Goal: Check status: Check status

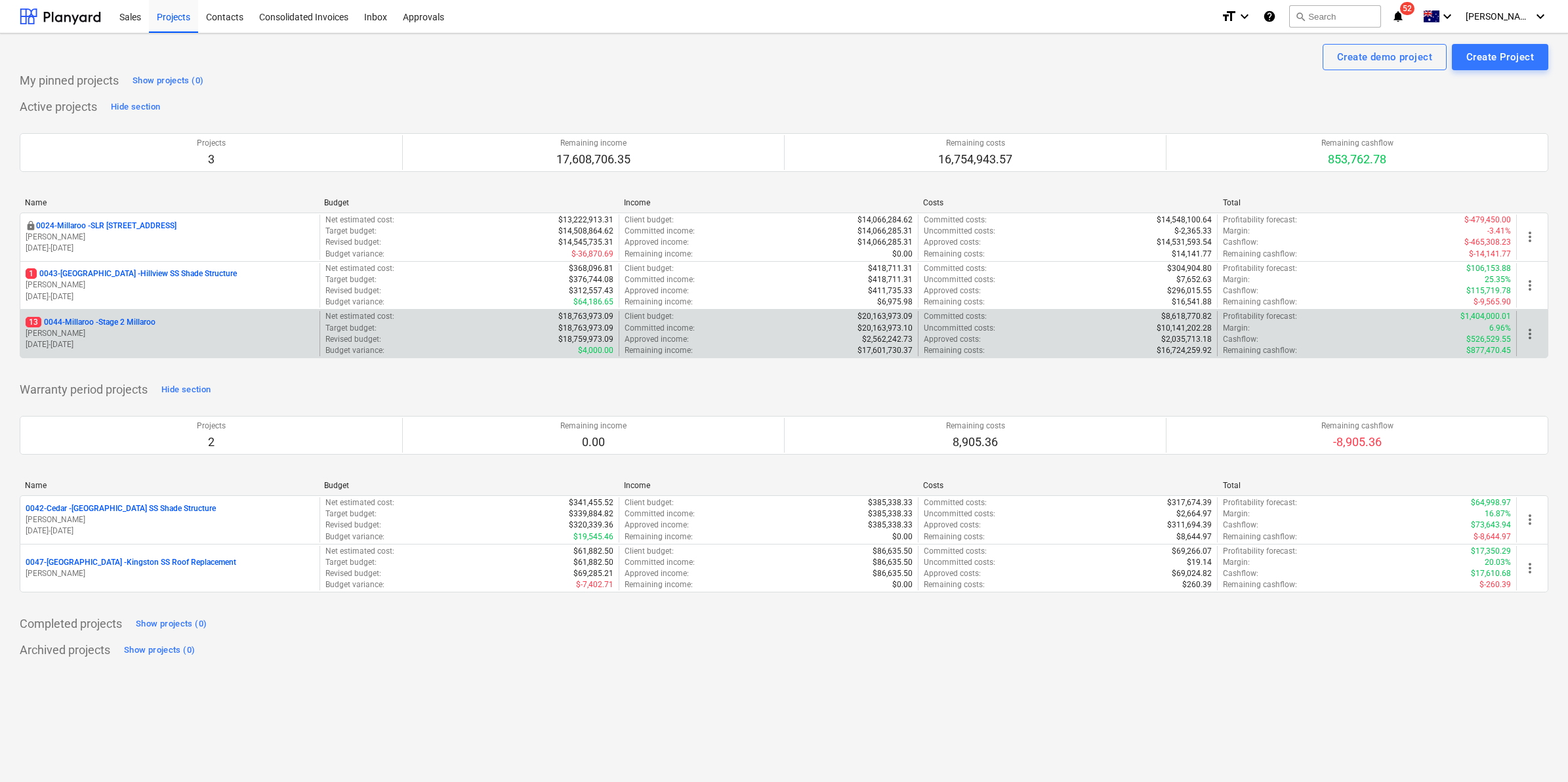
click at [93, 325] on p "13 0044-Millaroo - Stage 2 Millaroo" at bounding box center [90, 322] width 130 height 11
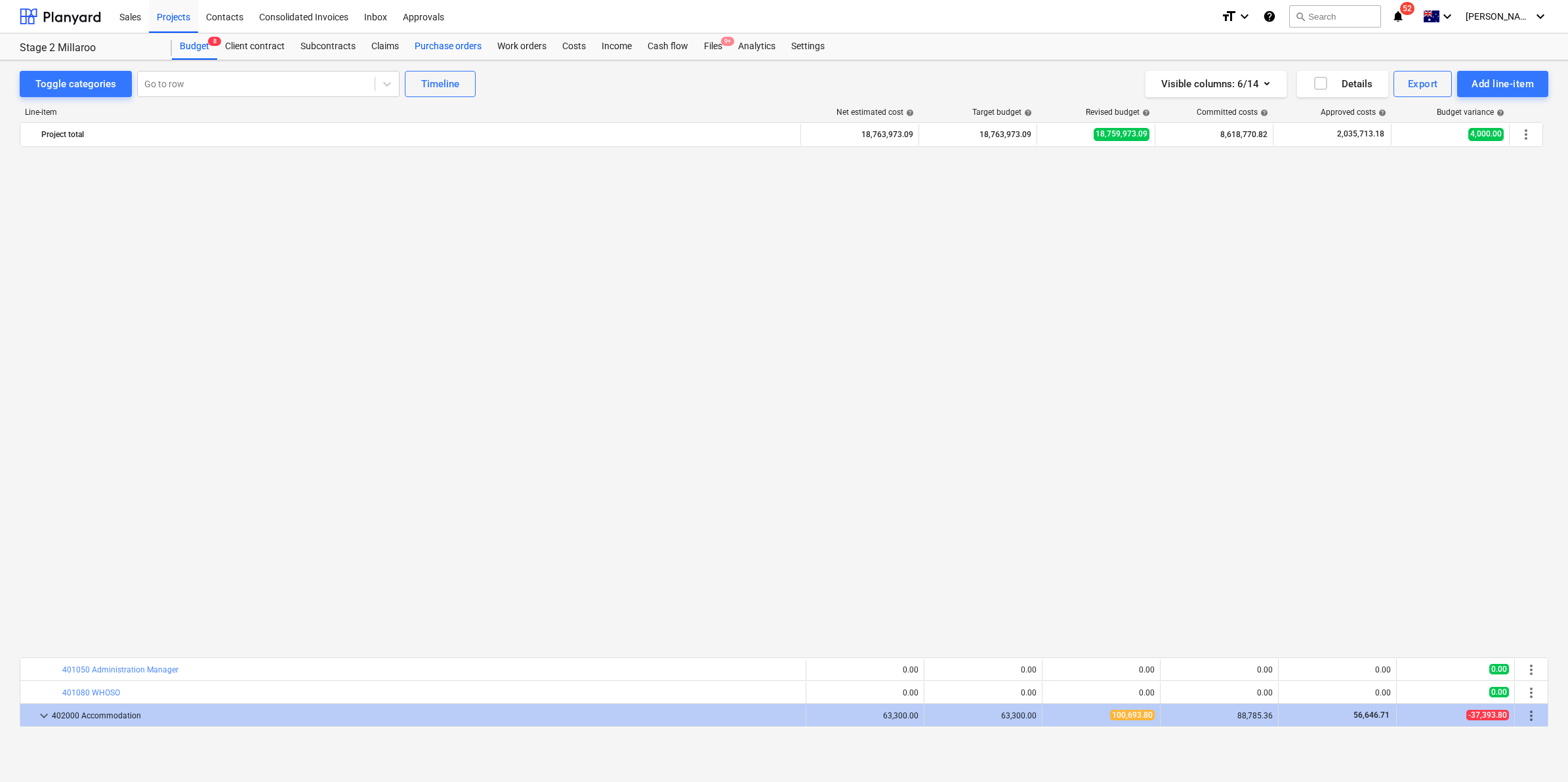
scroll to position [984, 0]
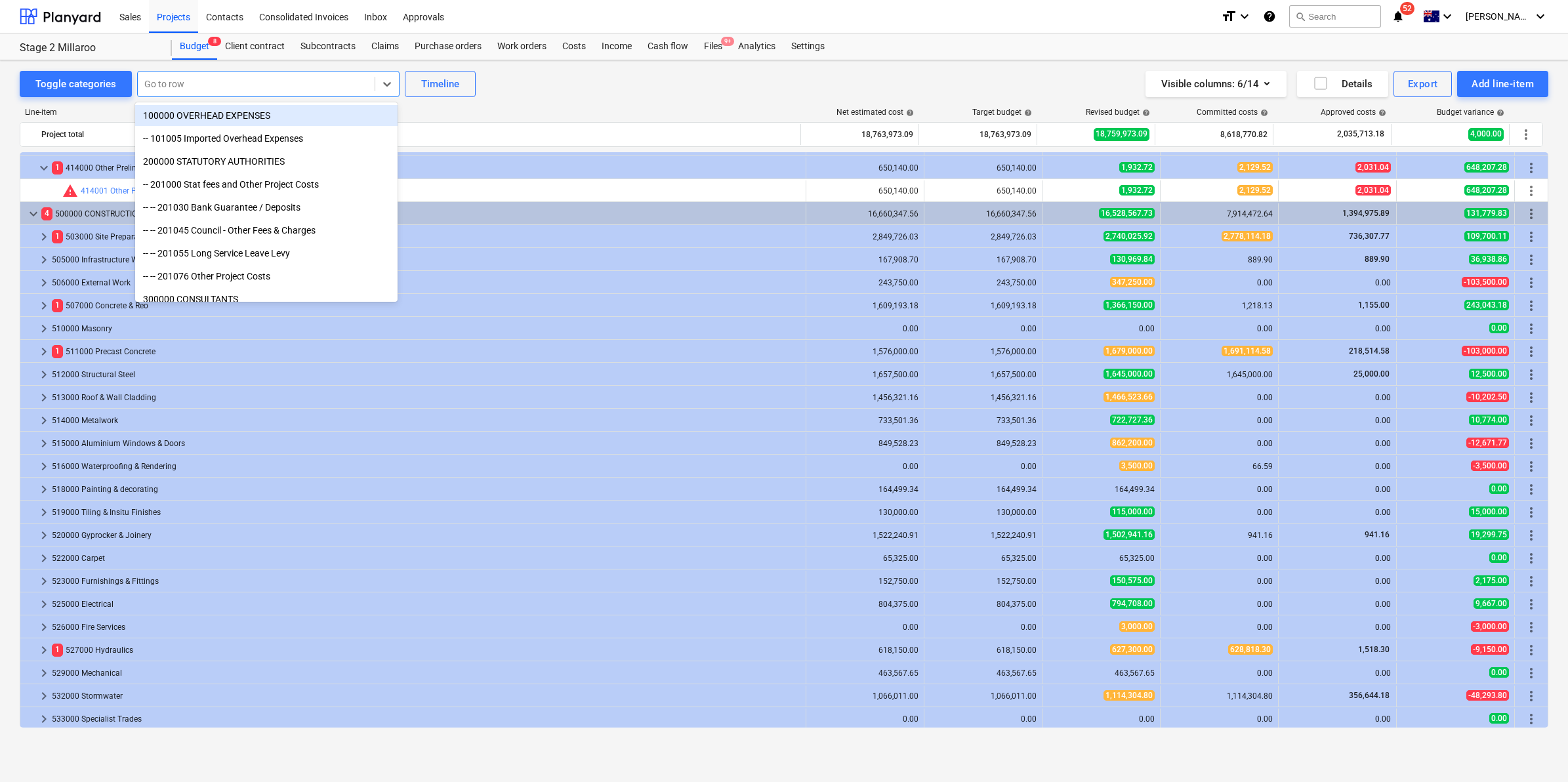
click at [195, 86] on div at bounding box center [256, 84] width 223 height 13
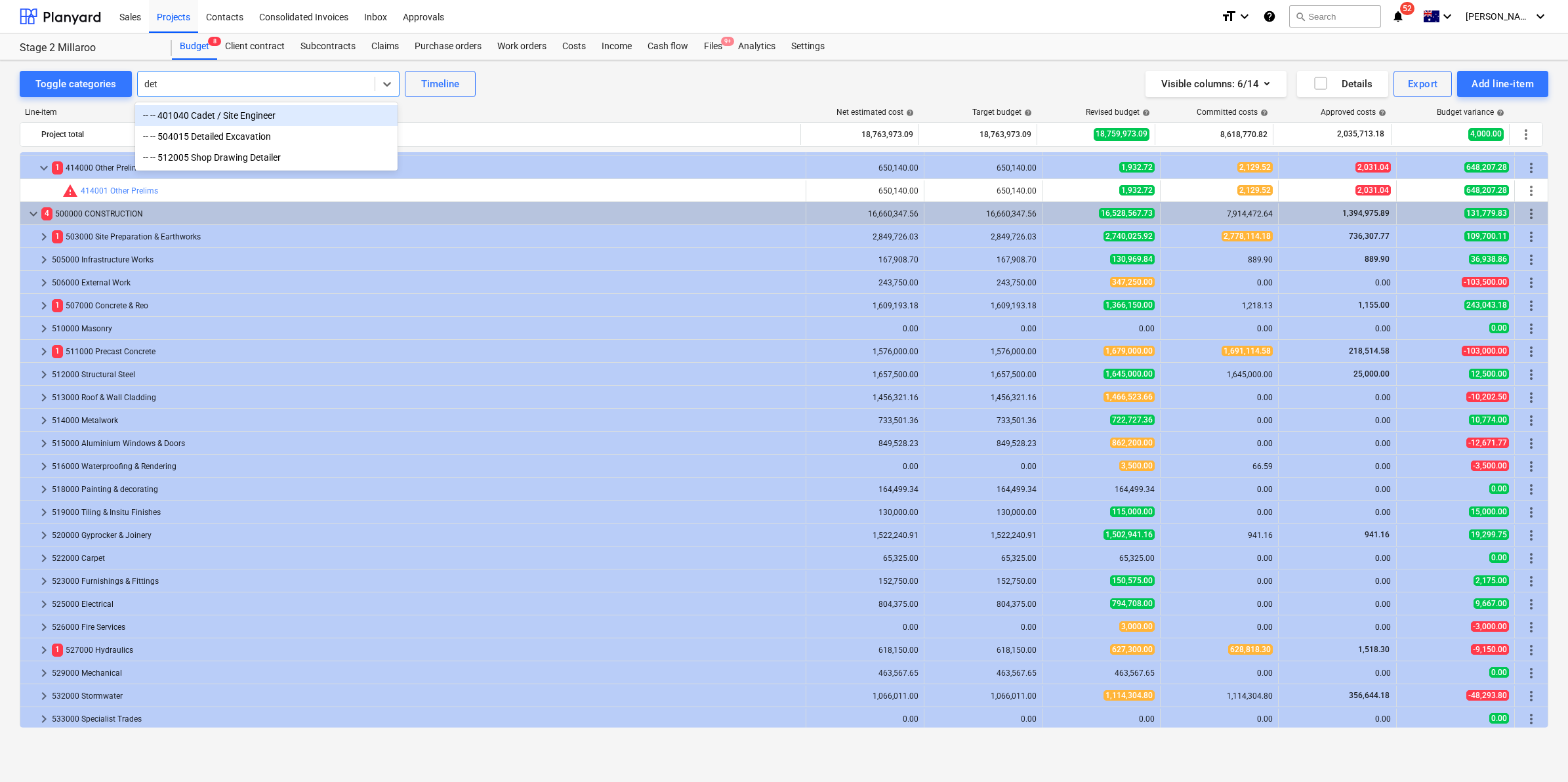
type input "deta"
click at [238, 113] on div "-- -- 504015 Detailed Excavation" at bounding box center [267, 115] width 262 height 21
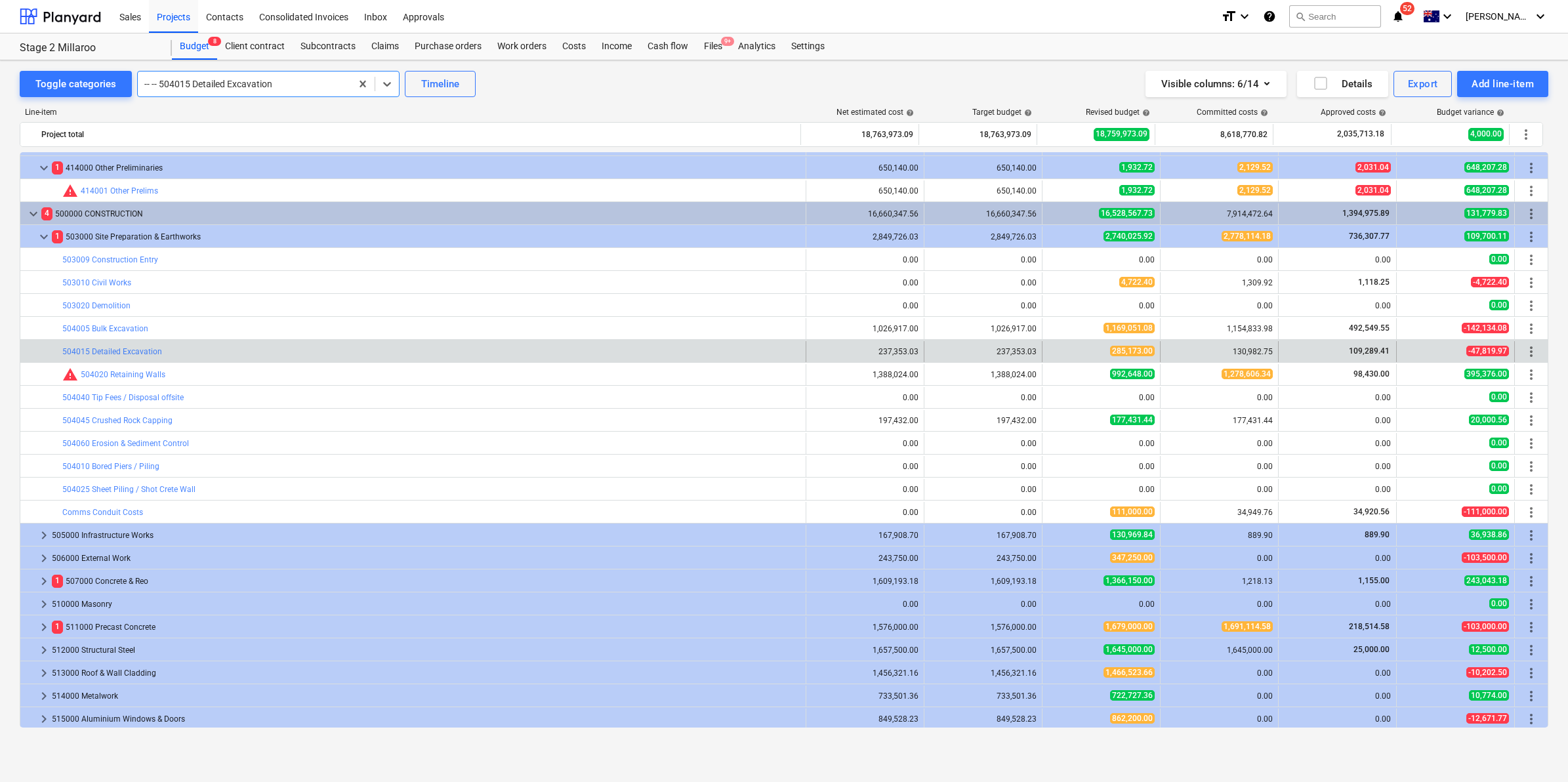
scroll to position [1171, 0]
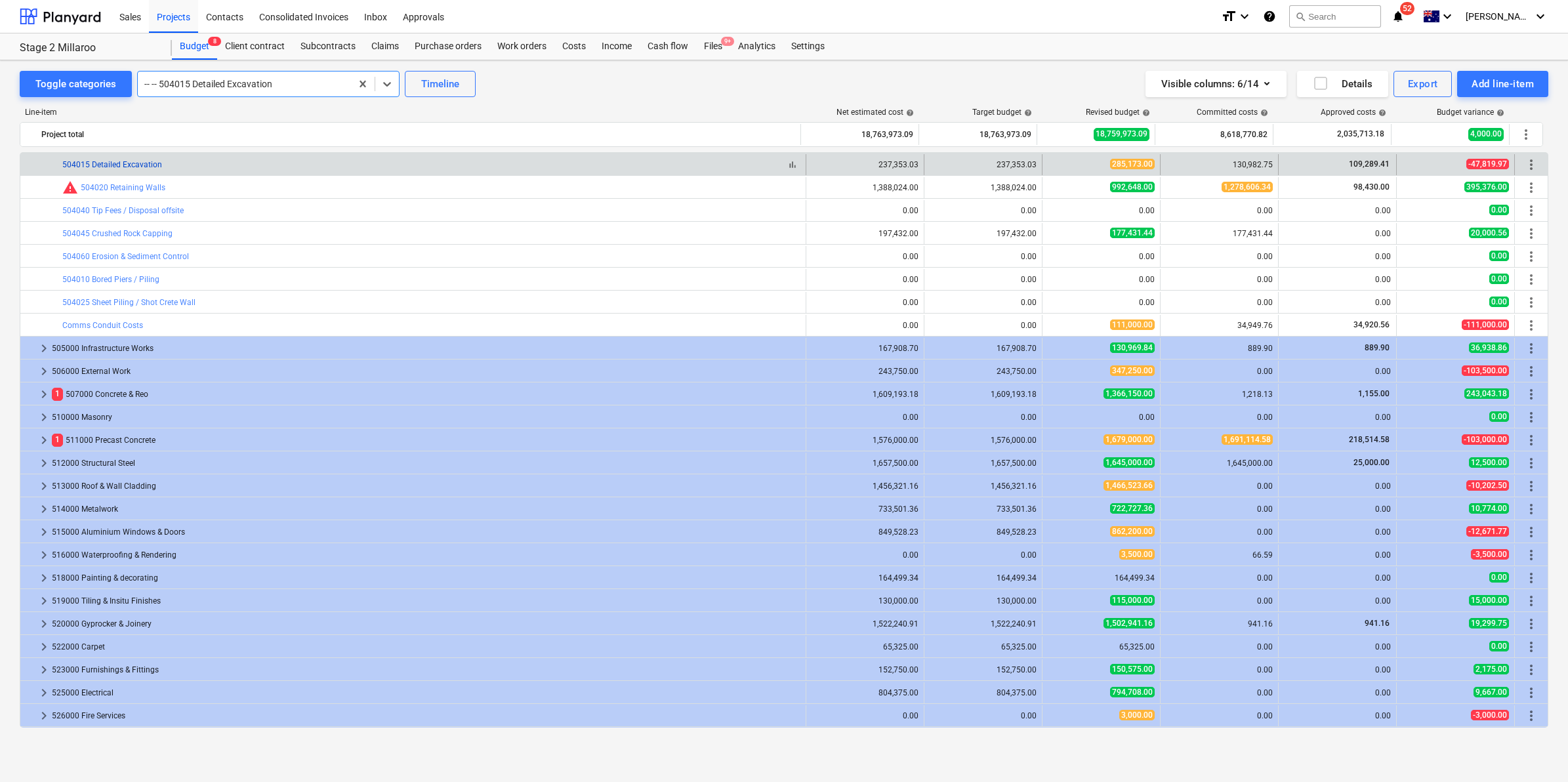
click at [136, 165] on link "504015 Detailed Excavation" at bounding box center [112, 164] width 99 height 9
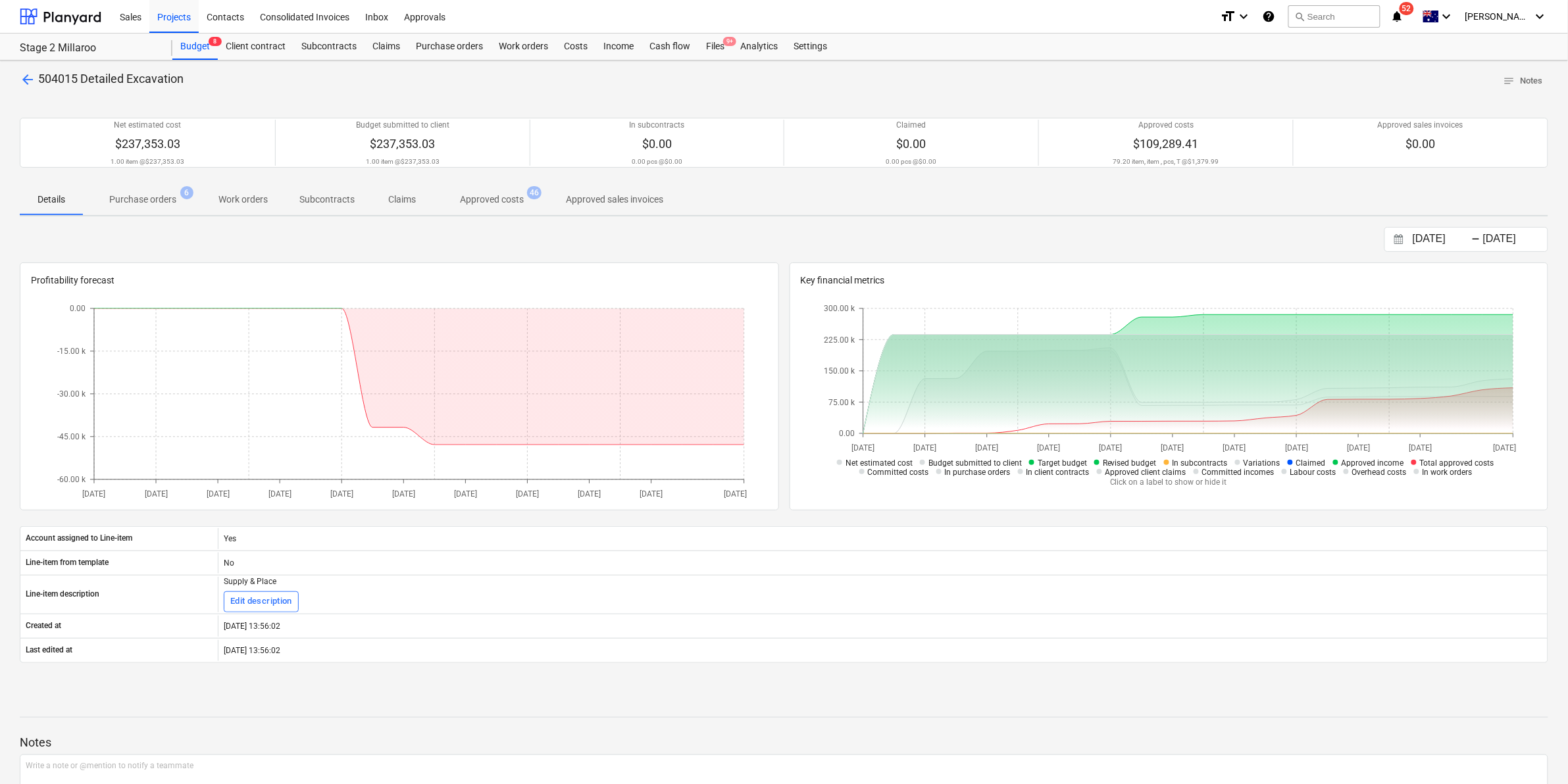
click at [501, 202] on p "Approved costs" at bounding box center [492, 199] width 64 height 14
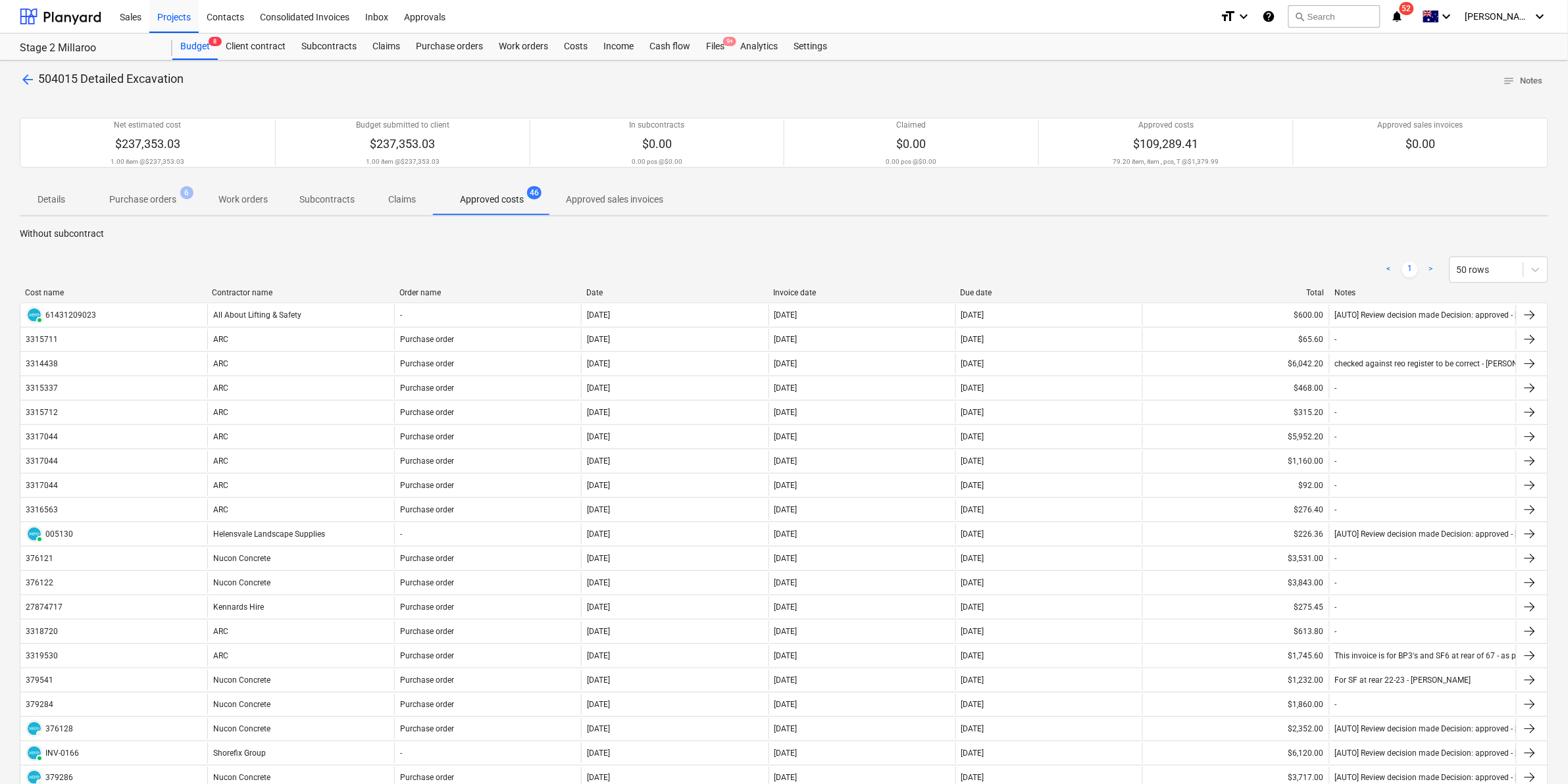
click at [258, 293] on div "Contractor name" at bounding box center [300, 293] width 176 height 9
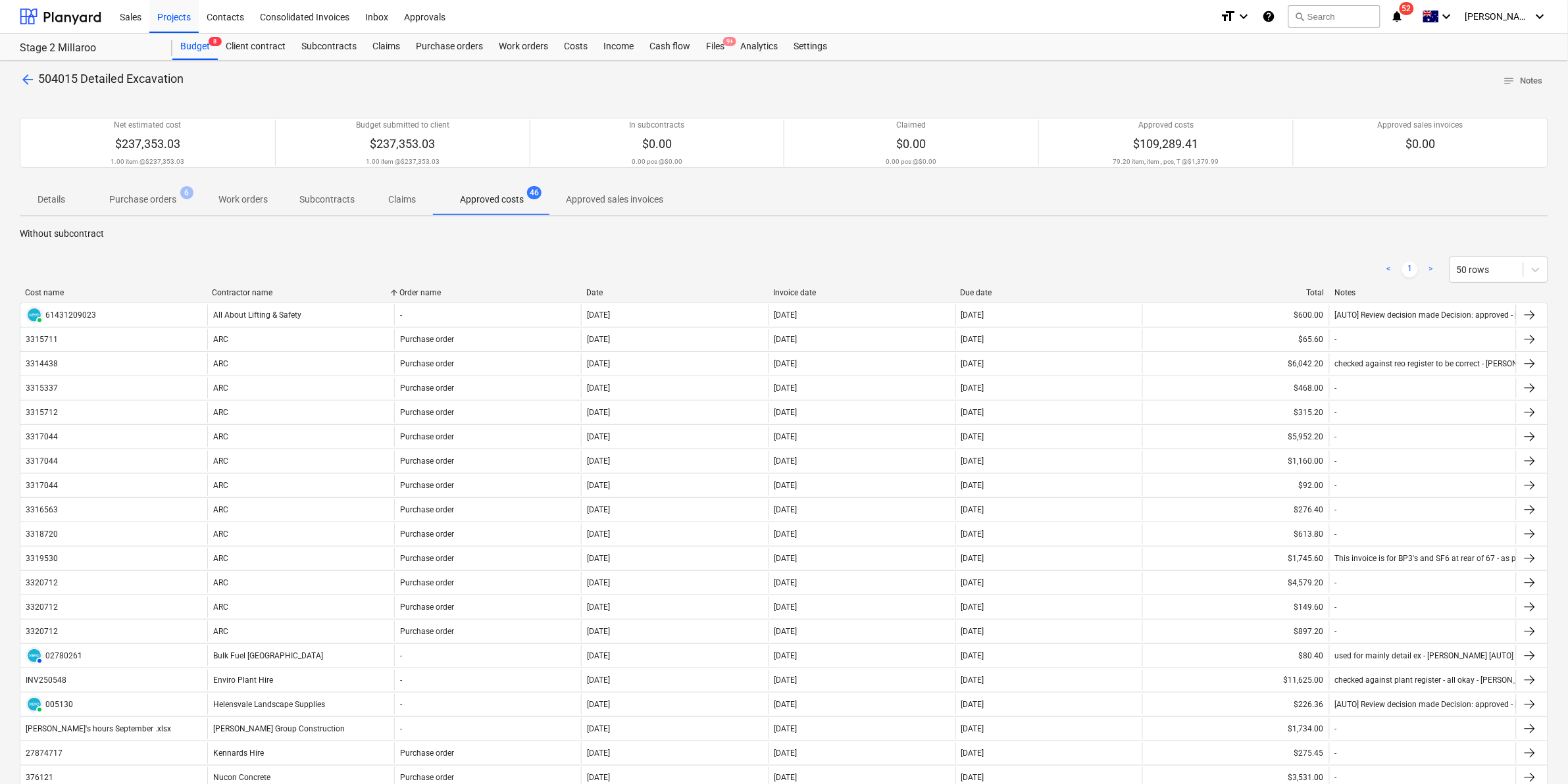
click at [268, 290] on div "Contractor name" at bounding box center [300, 293] width 176 height 9
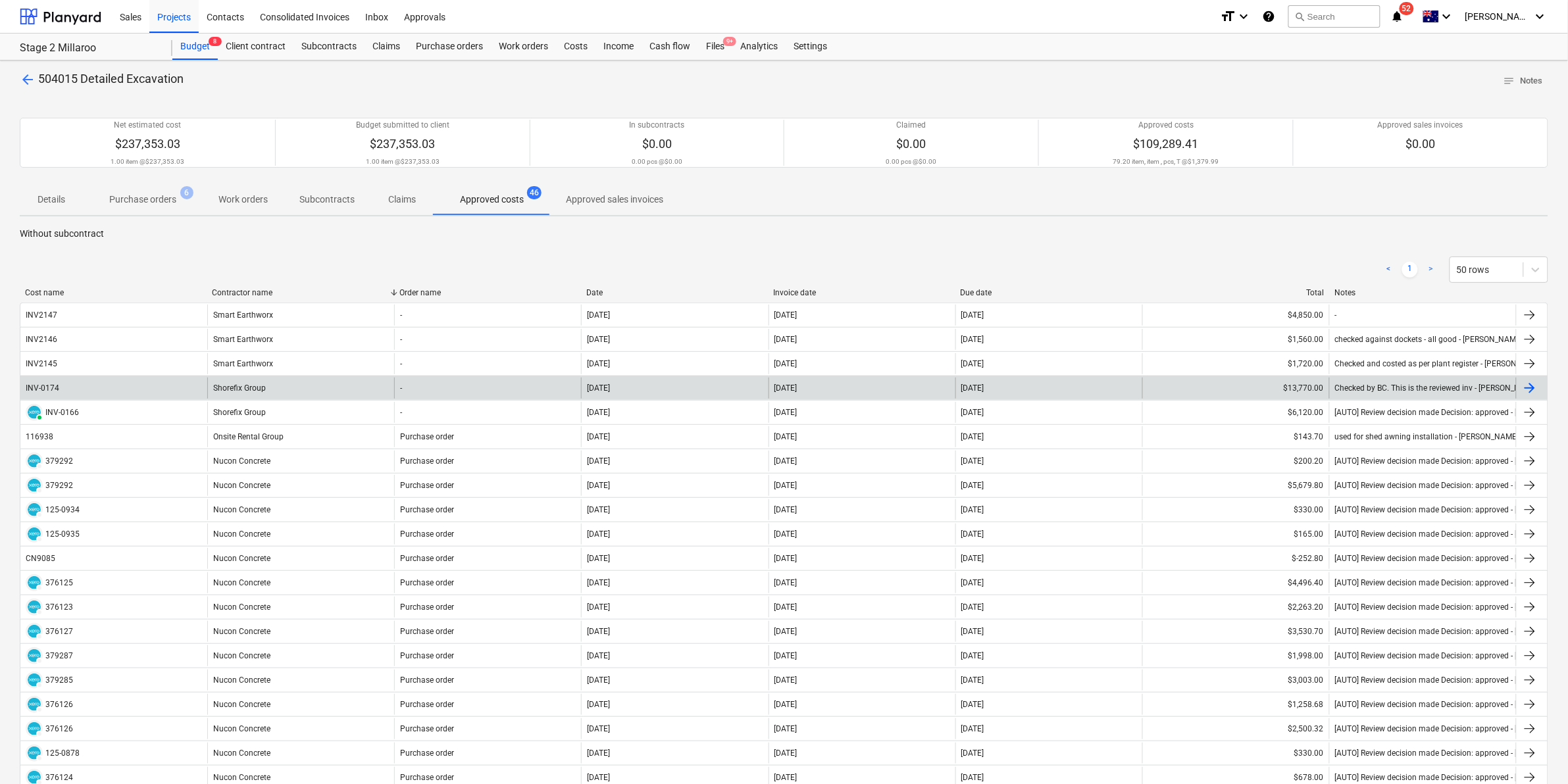
click at [69, 383] on div "INV-0174" at bounding box center [113, 387] width 187 height 21
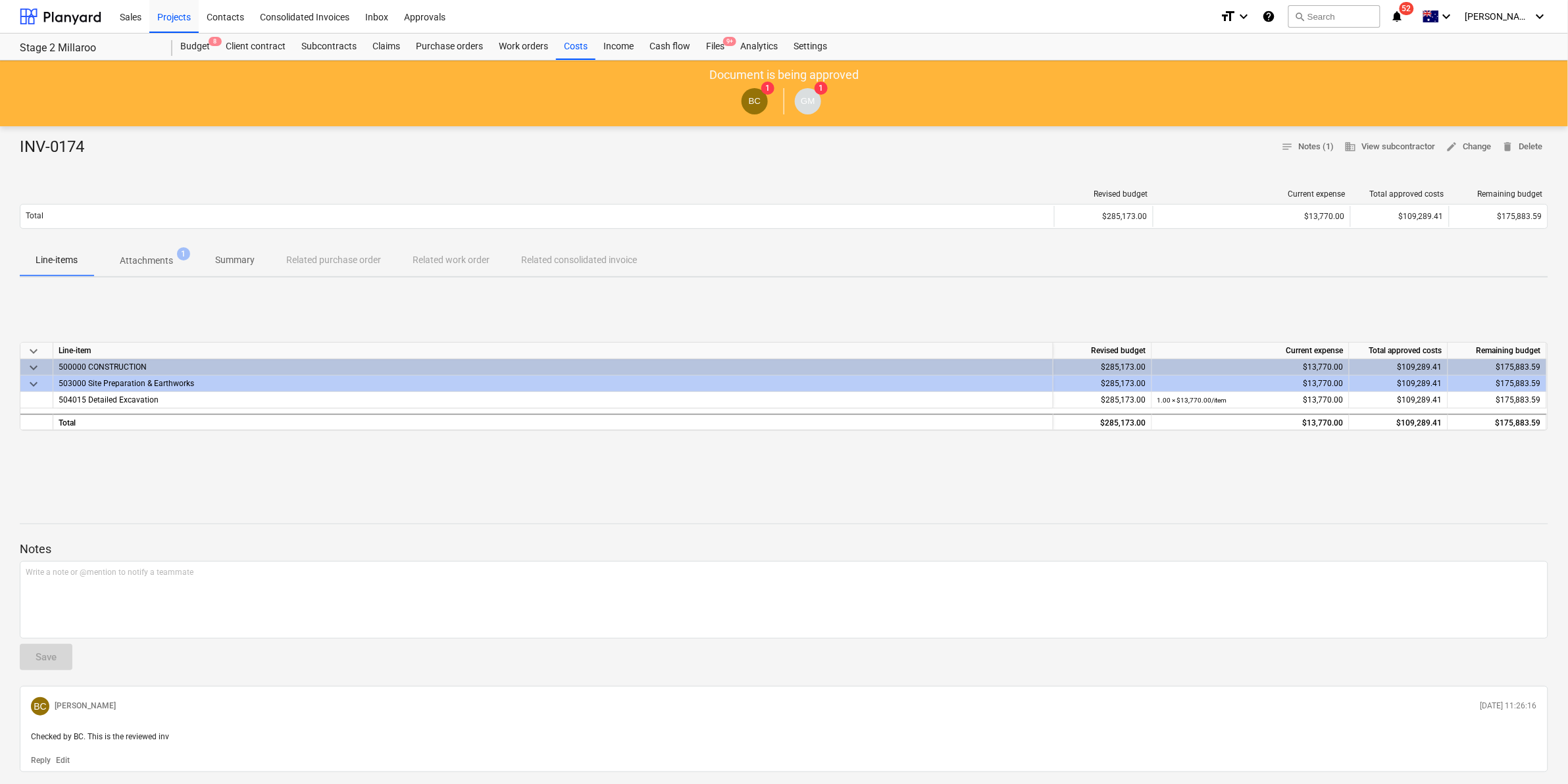
click at [140, 264] on p "Attachments" at bounding box center [147, 260] width 53 height 14
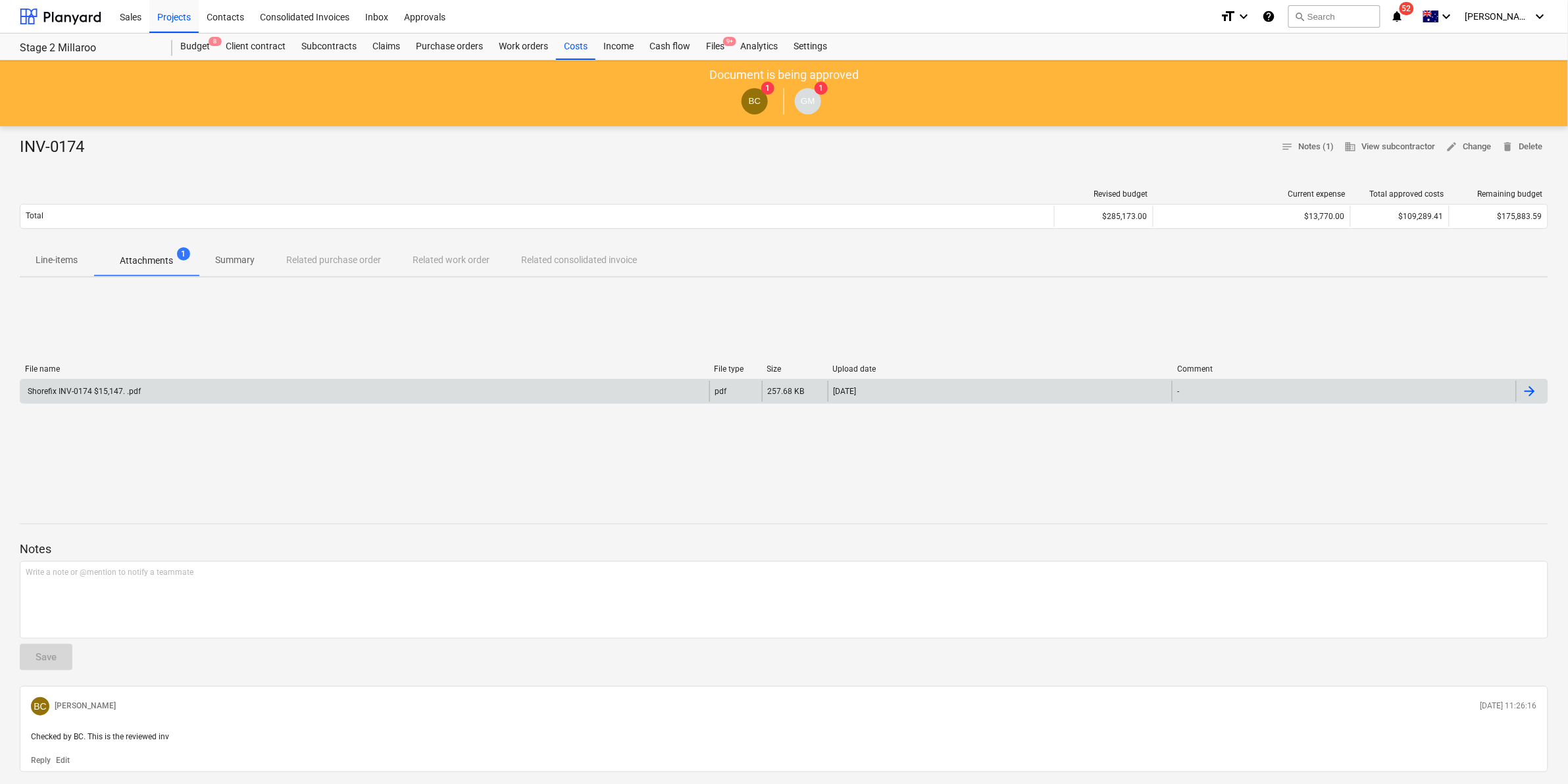
click at [213, 392] on div "Shorefix INV-0174 $15,147. .pdf" at bounding box center [364, 391] width 689 height 21
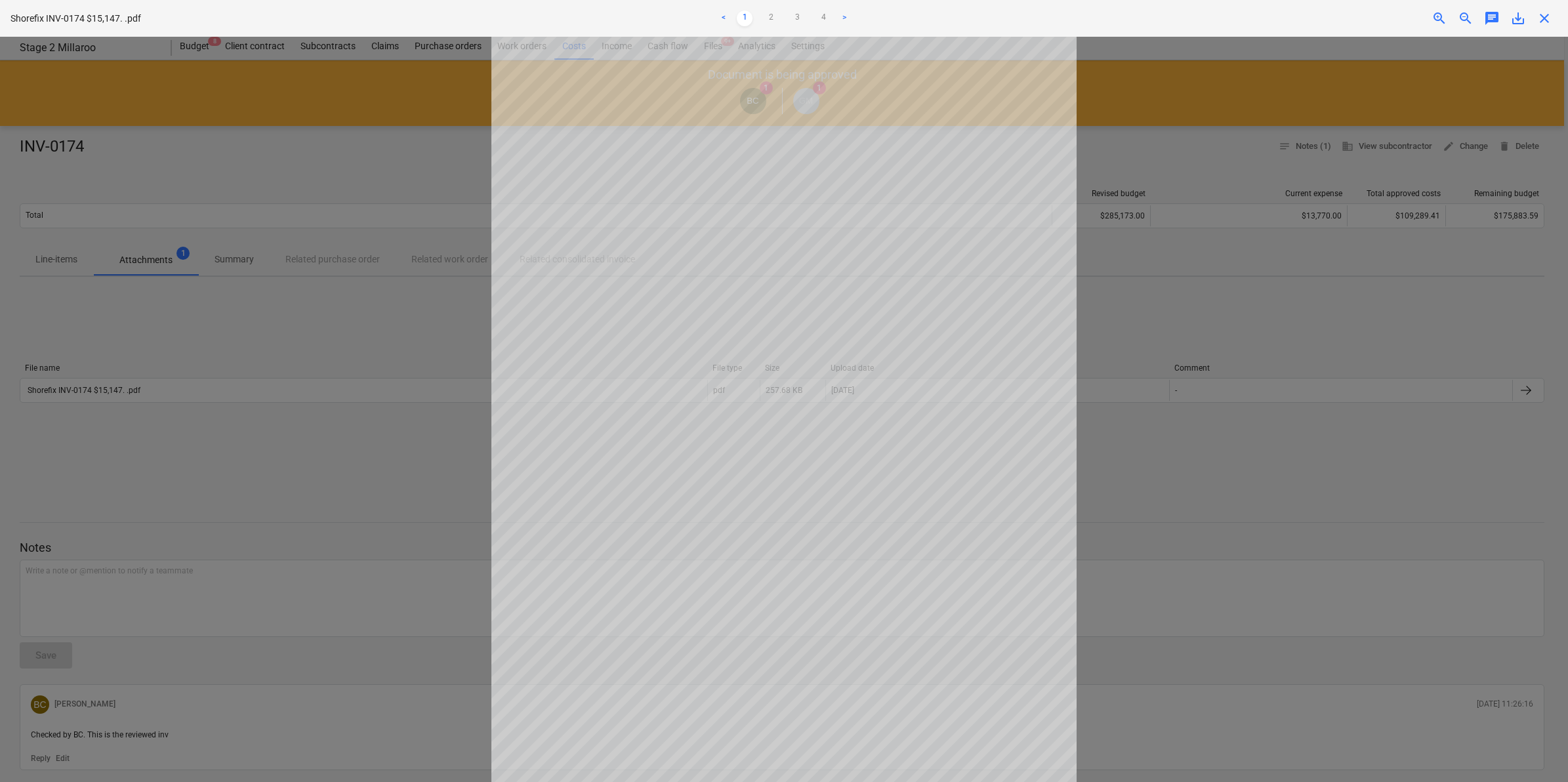
click at [1540, 15] on span "close" at bounding box center [1544, 19] width 16 height 16
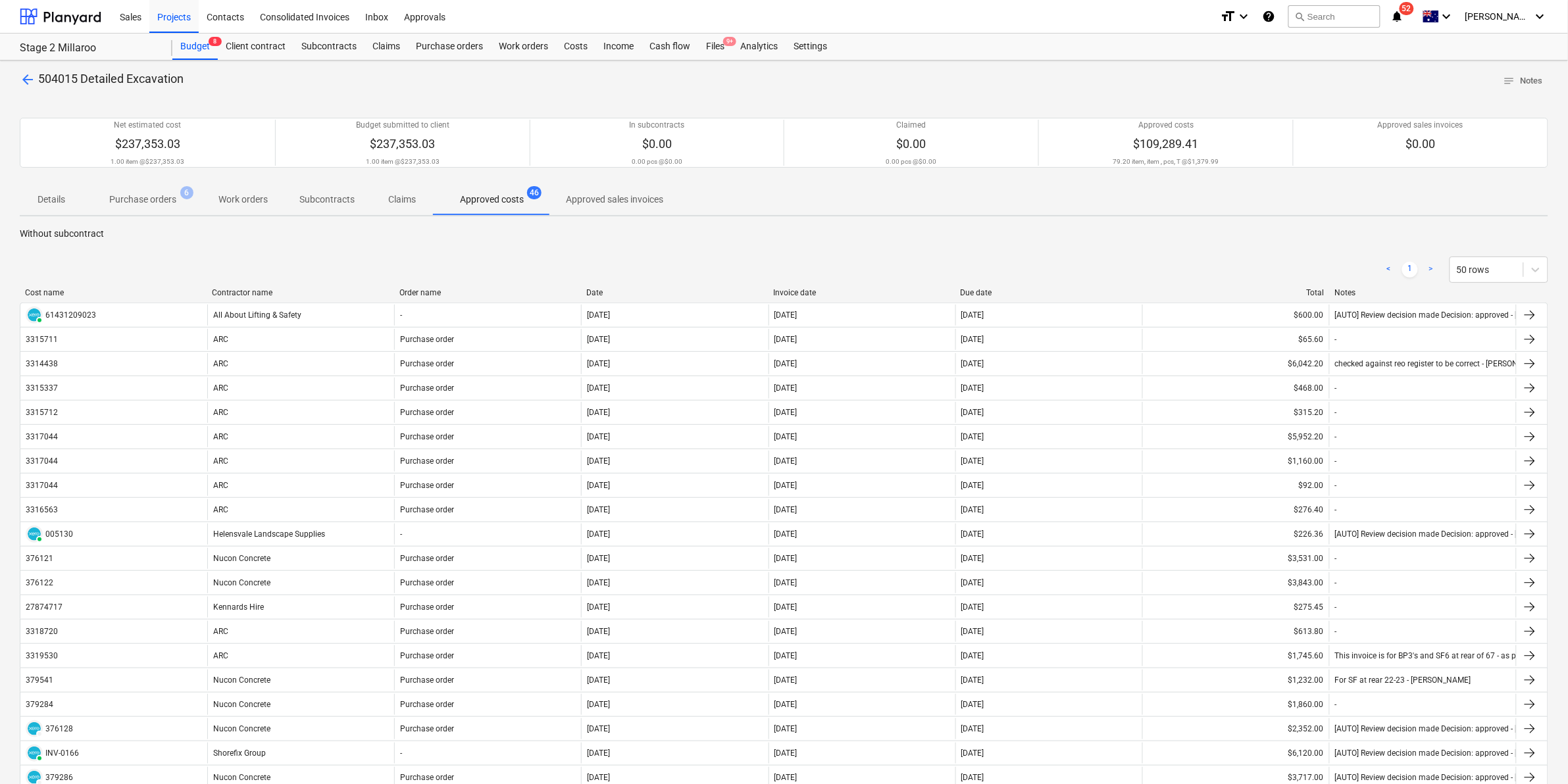
click at [275, 285] on div "< 1 > 50 rows" at bounding box center [784, 270] width 1529 height 37
click at [275, 290] on div "Contractor name" at bounding box center [300, 293] width 176 height 9
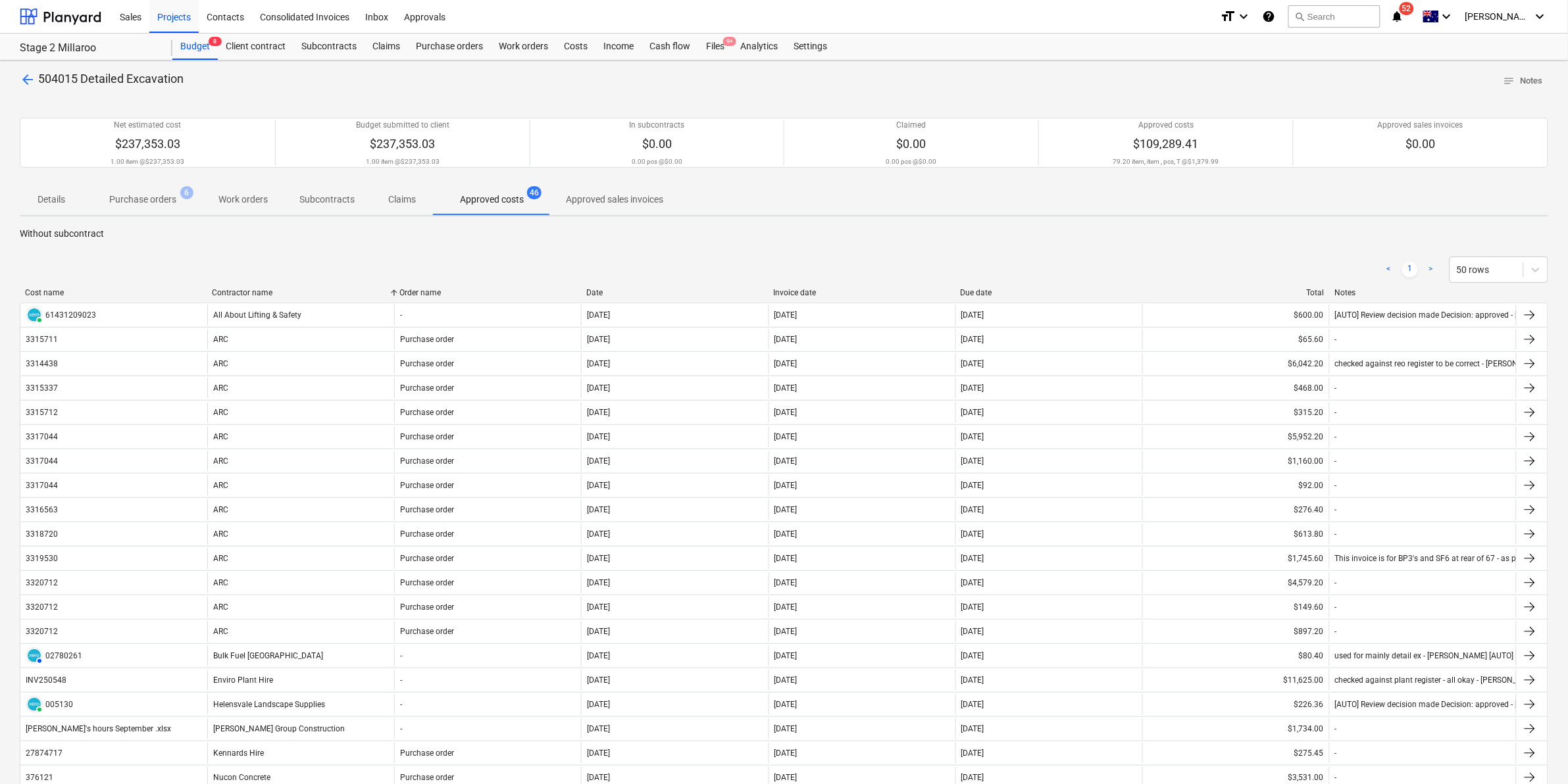
click at [275, 290] on div "Contractor name" at bounding box center [300, 293] width 176 height 9
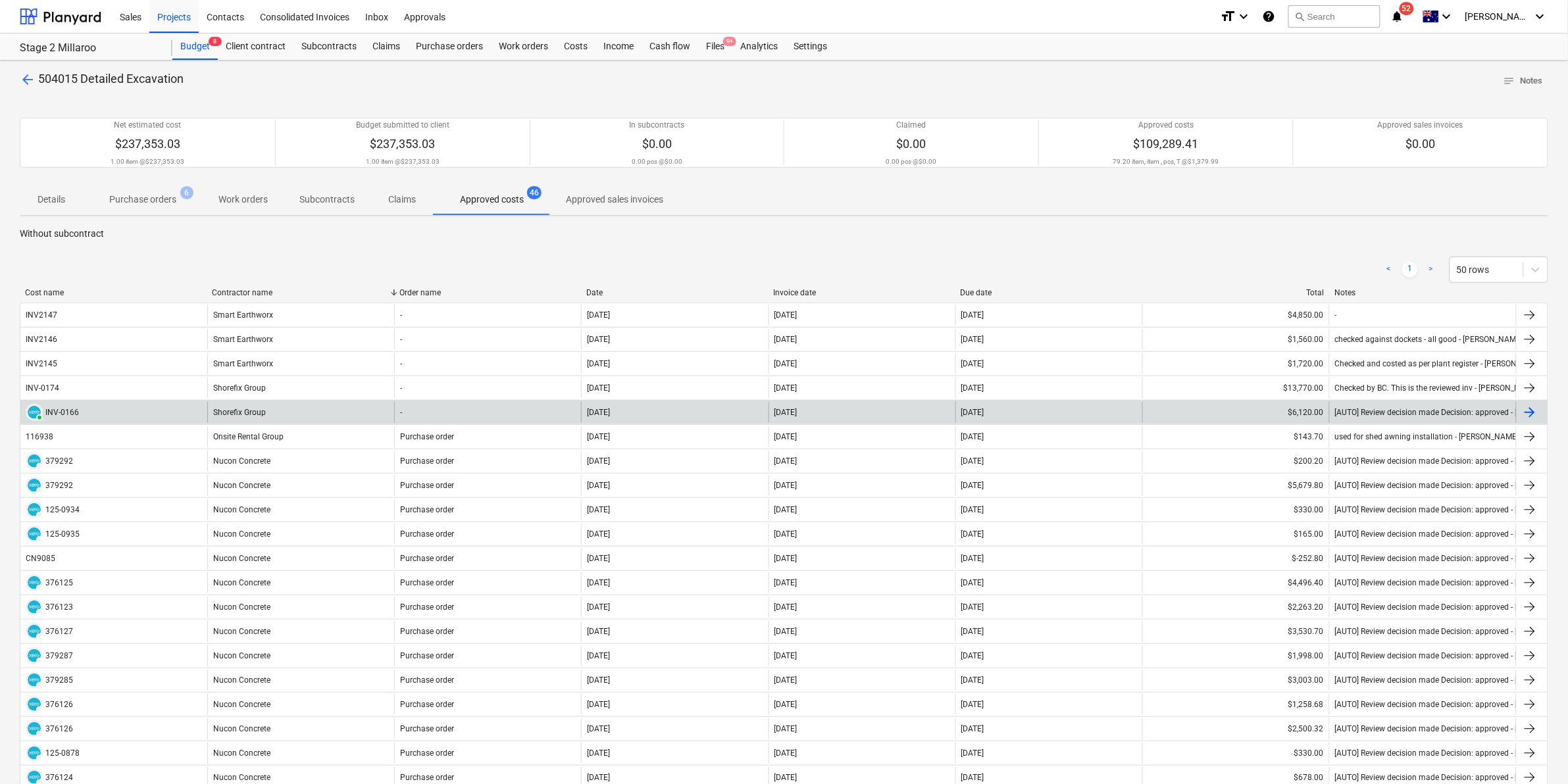
click at [100, 408] on div "PAID INV-0166" at bounding box center [113, 412] width 187 height 21
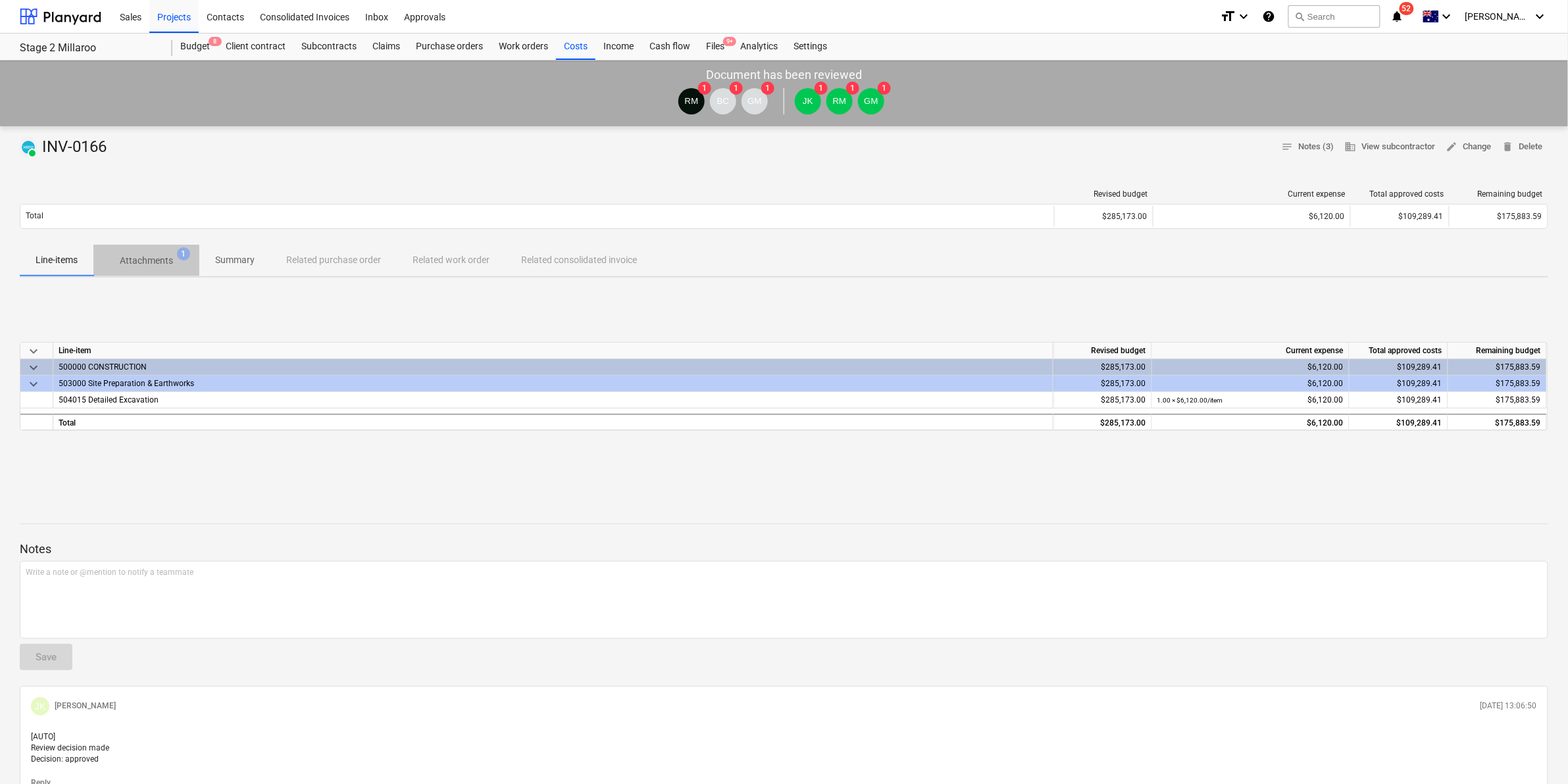
click at [143, 257] on p "Attachments" at bounding box center [147, 260] width 53 height 14
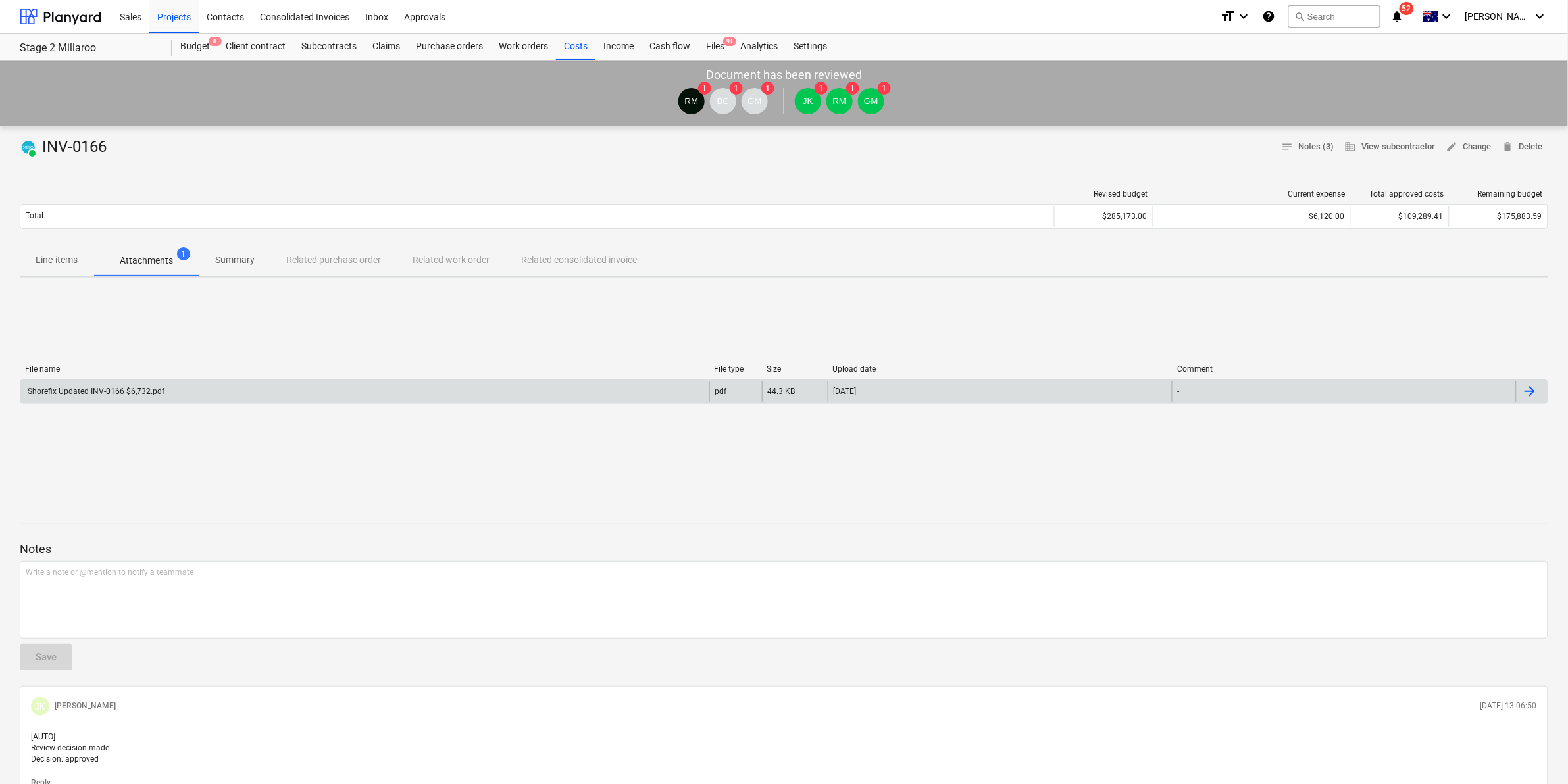
click at [330, 382] on div "Shorefix Updated INV-0166 $6,732.pdf" at bounding box center [364, 391] width 689 height 21
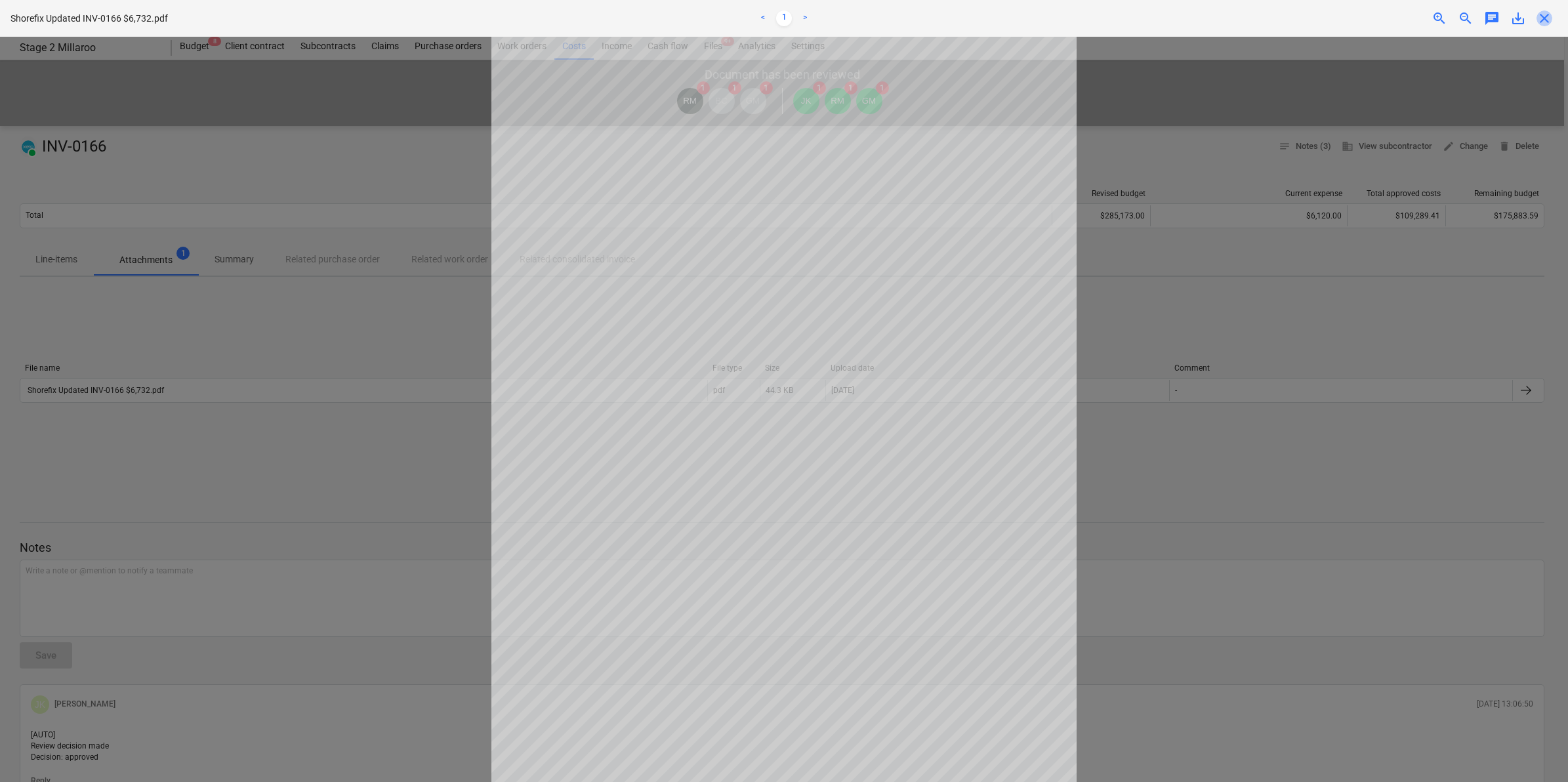
click at [1544, 15] on span "close" at bounding box center [1544, 19] width 16 height 16
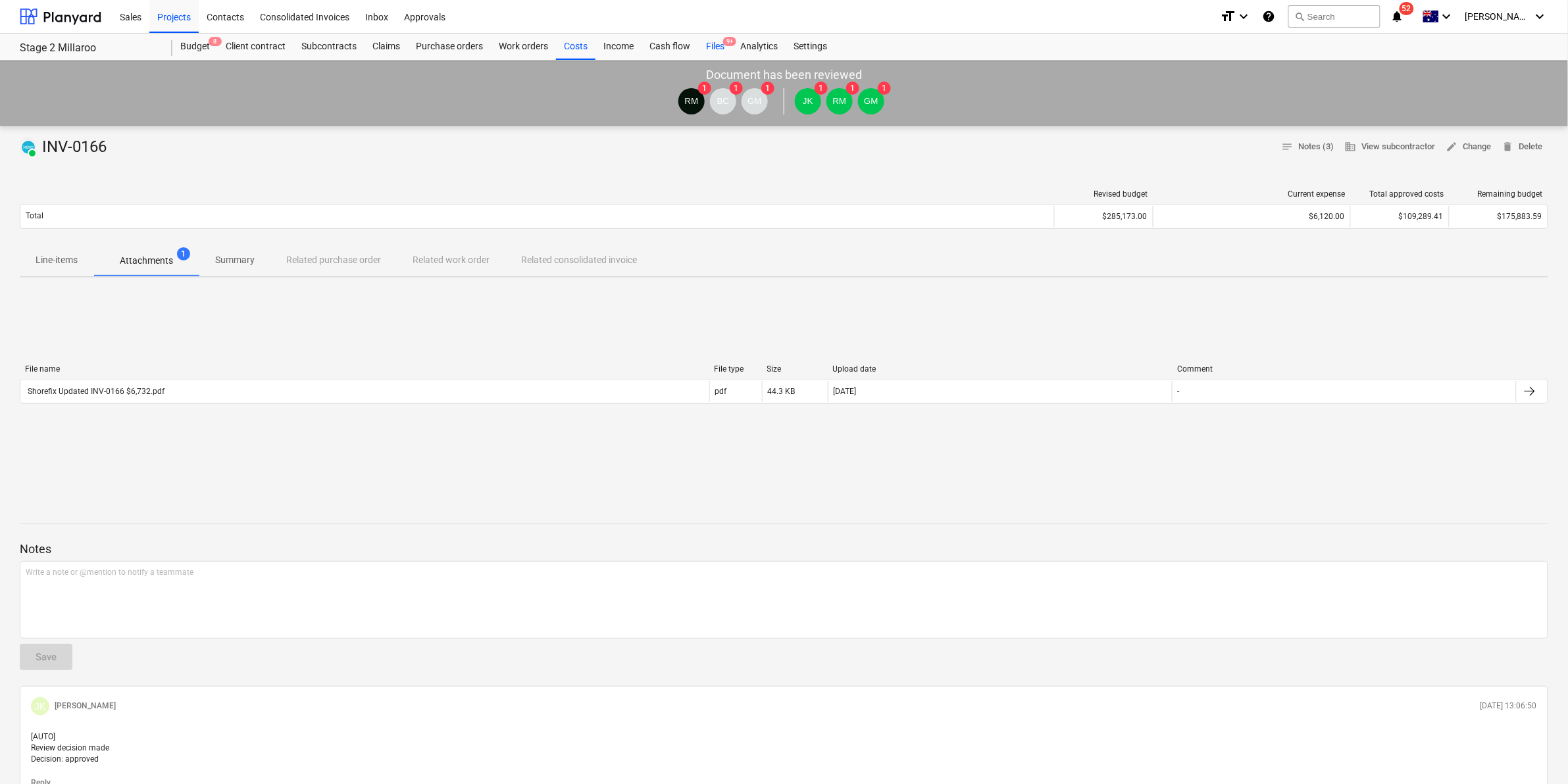
click at [719, 38] on div "Files 9+" at bounding box center [715, 46] width 34 height 26
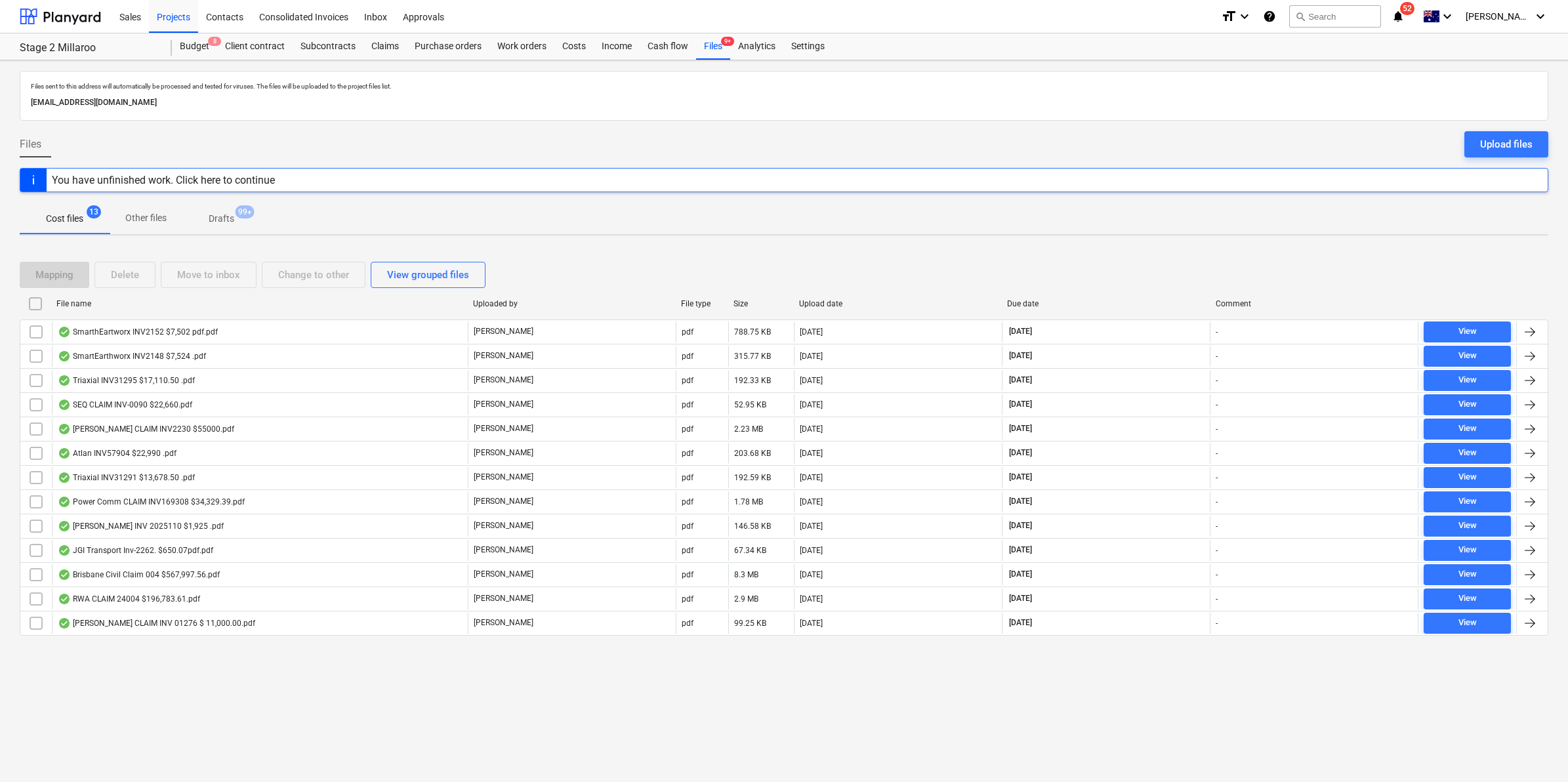
click at [1404, 18] on icon "notifications" at bounding box center [1398, 17] width 13 height 16
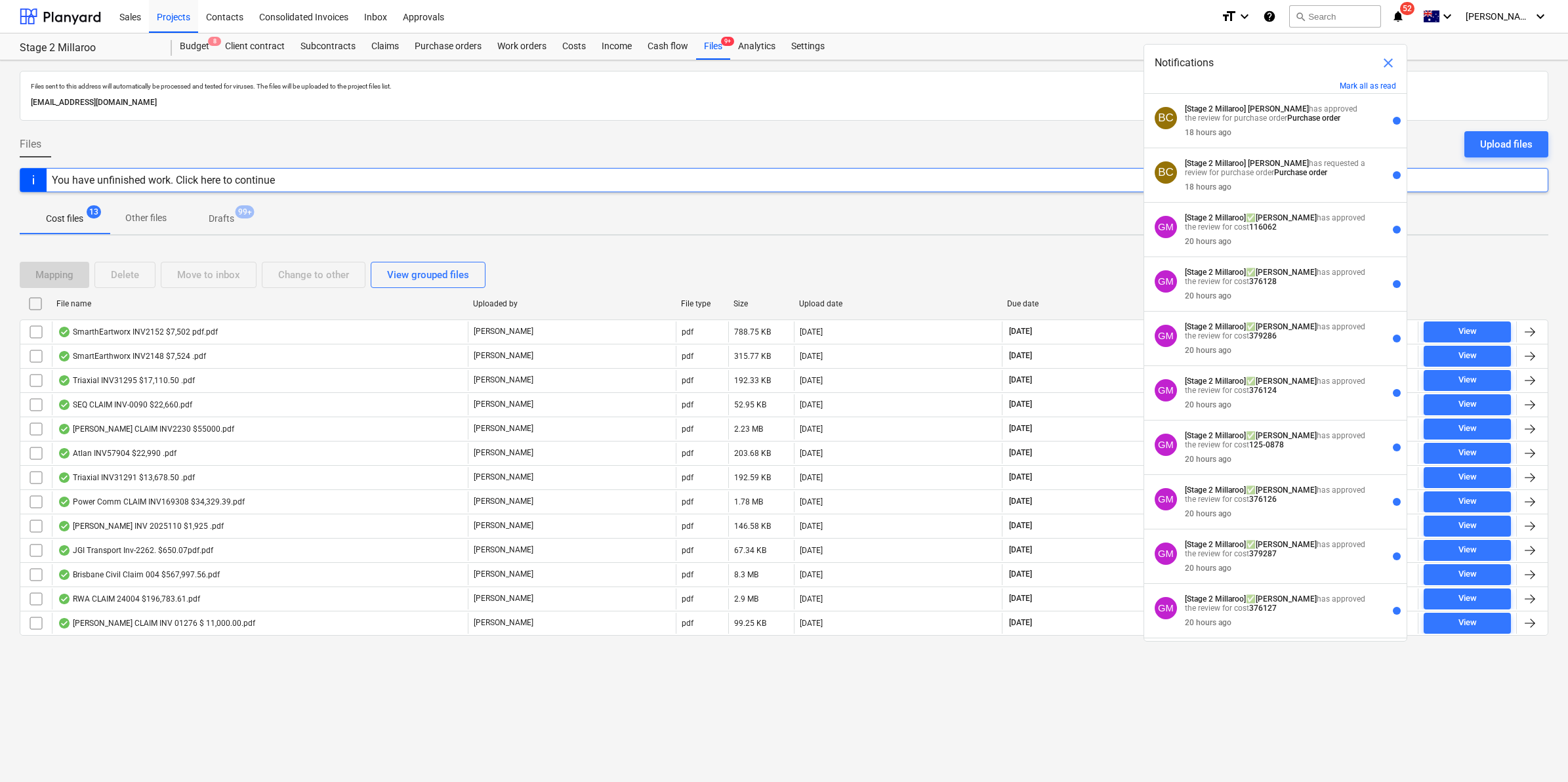
click at [926, 27] on div "Sales Projects Contacts Consolidated Invoices Inbox Approvals" at bounding box center [661, 17] width 1099 height 33
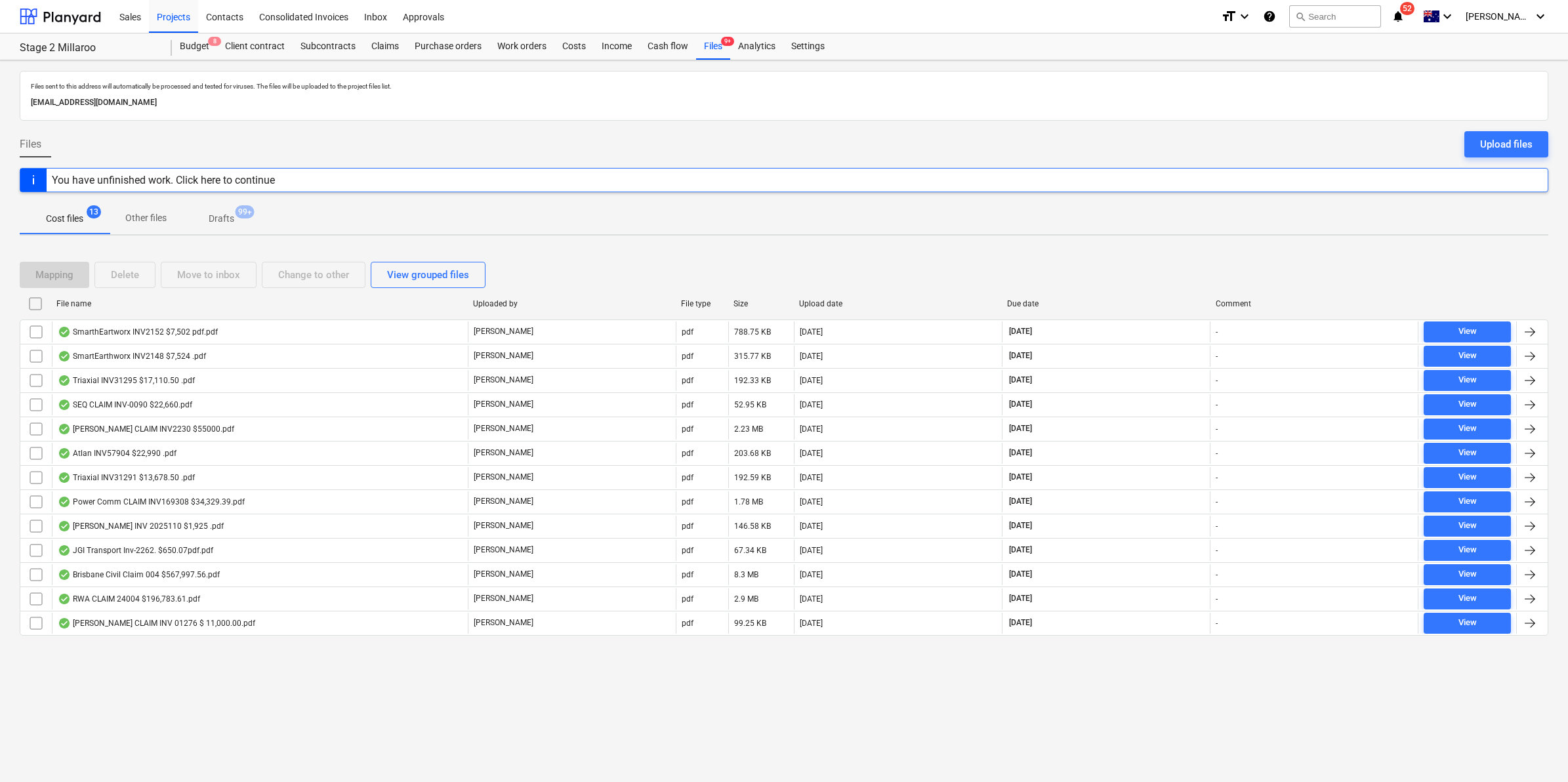
click at [1404, 17] on icon "notifications" at bounding box center [1398, 17] width 13 height 16
click at [1091, 25] on div "Sales Projects Contacts Consolidated Invoices Inbox Approvals" at bounding box center [661, 17] width 1099 height 33
click at [1404, 12] on icon "notifications" at bounding box center [1398, 17] width 13 height 16
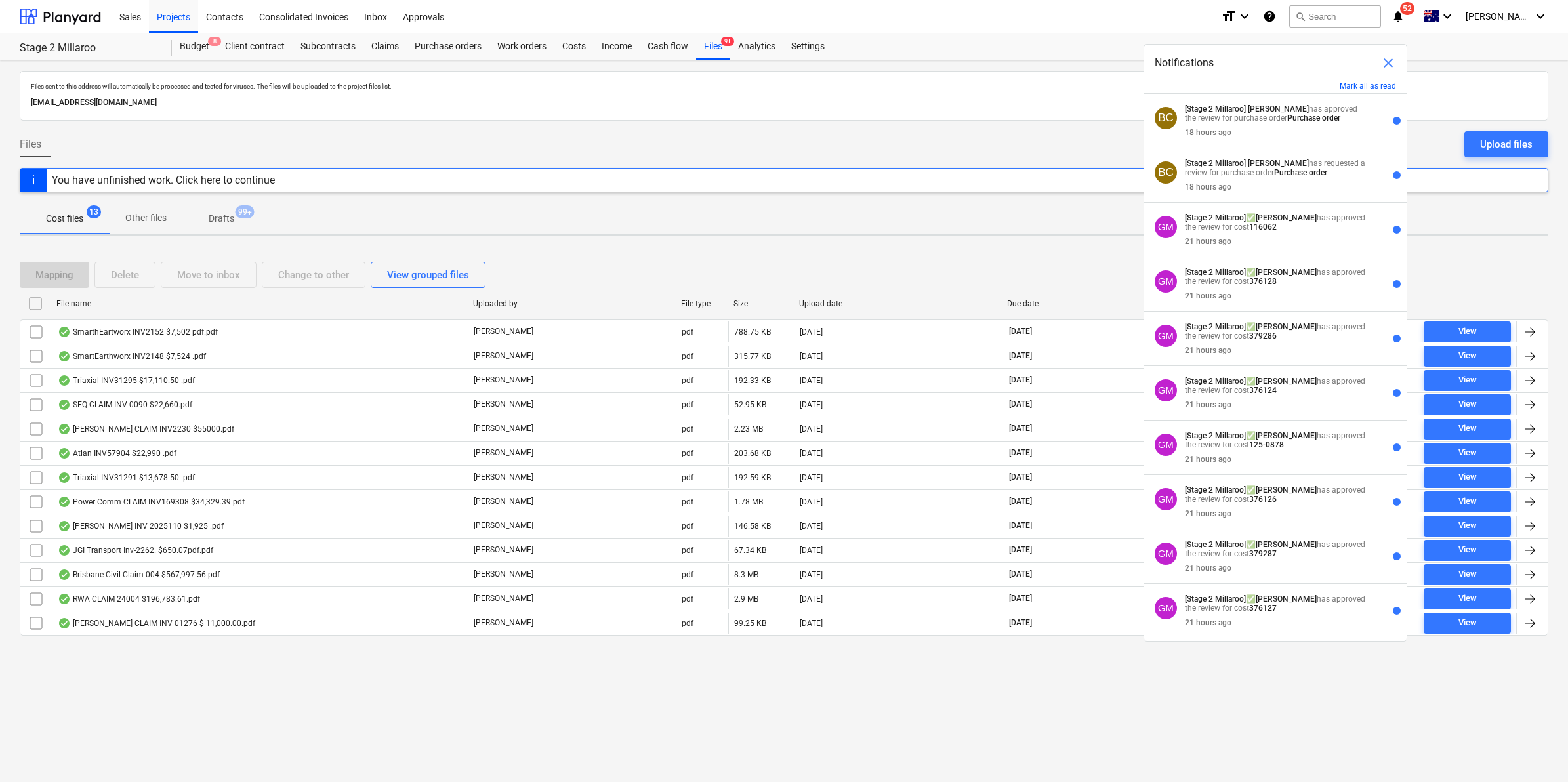
click at [1053, 18] on div "Sales Projects Contacts Consolidated Invoices Inbox Approvals" at bounding box center [661, 17] width 1099 height 33
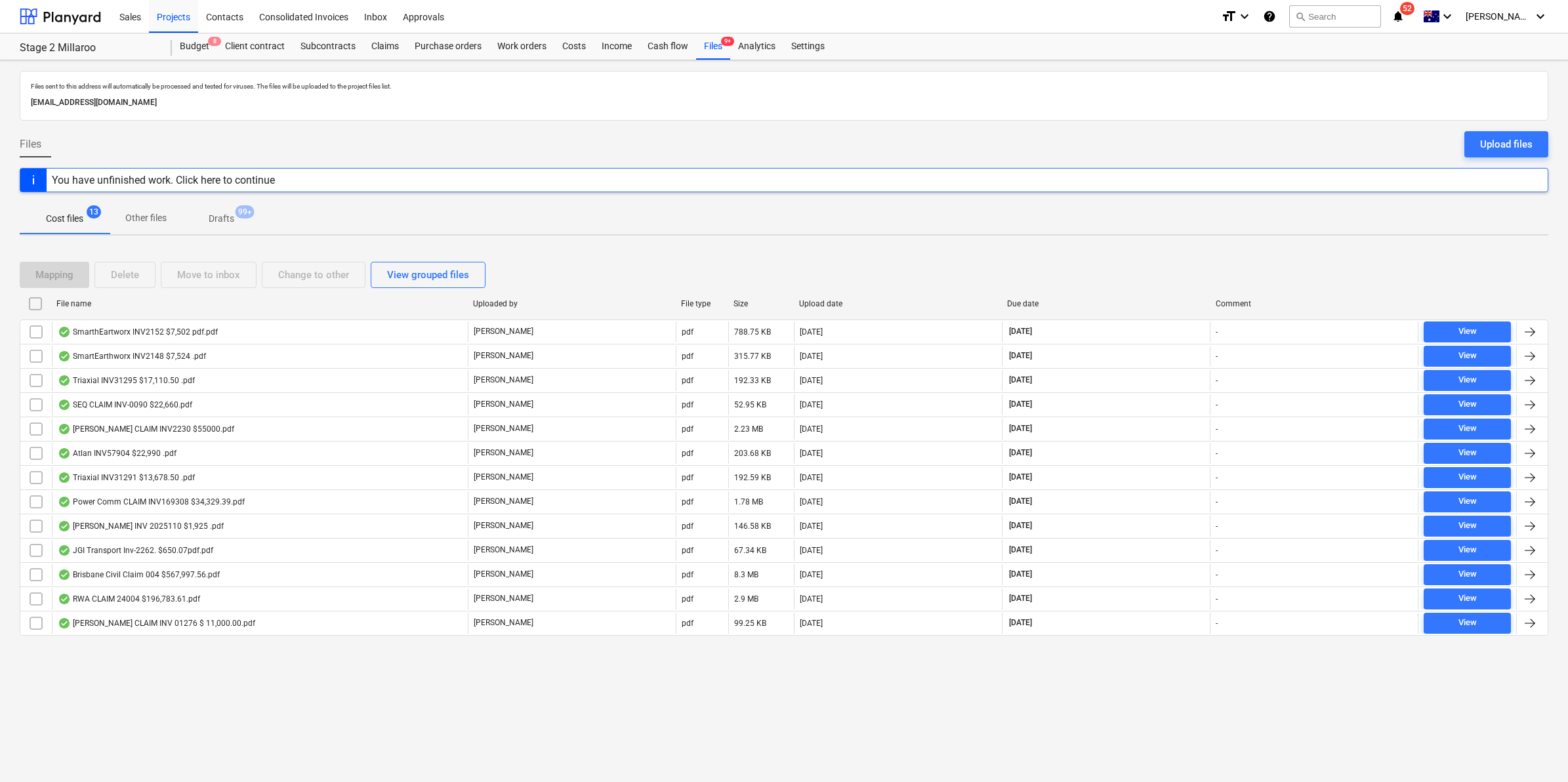
click at [1404, 18] on icon "notifications" at bounding box center [1398, 17] width 13 height 16
